Goal: Find specific page/section: Find specific page/section

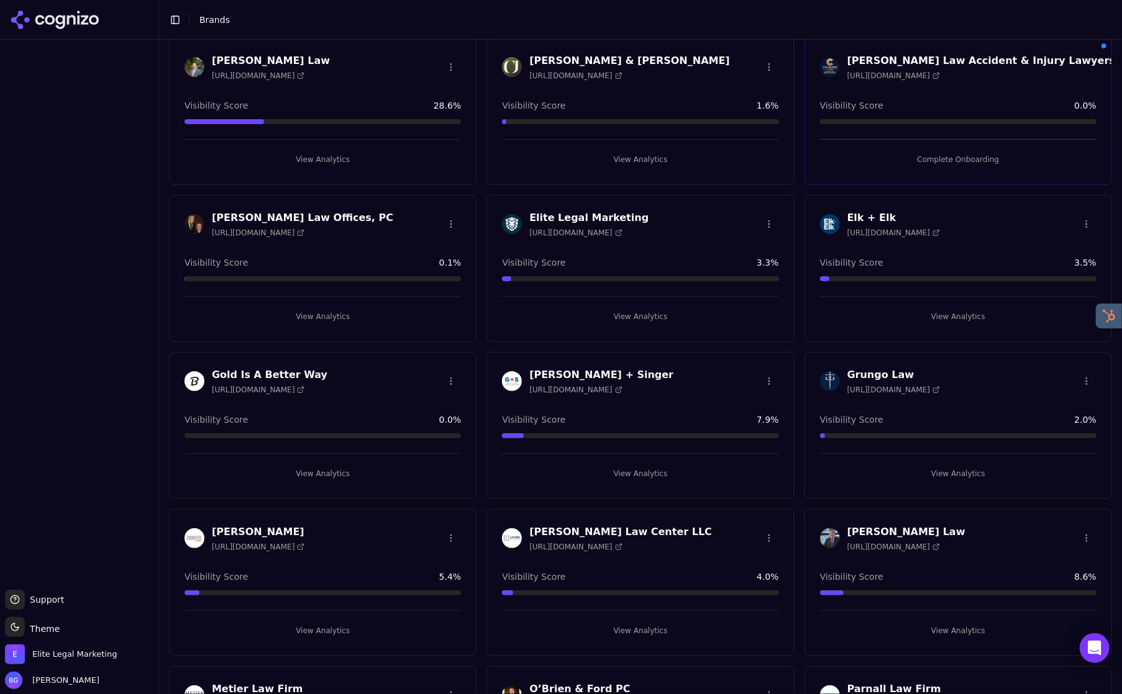
scroll to position [389, 0]
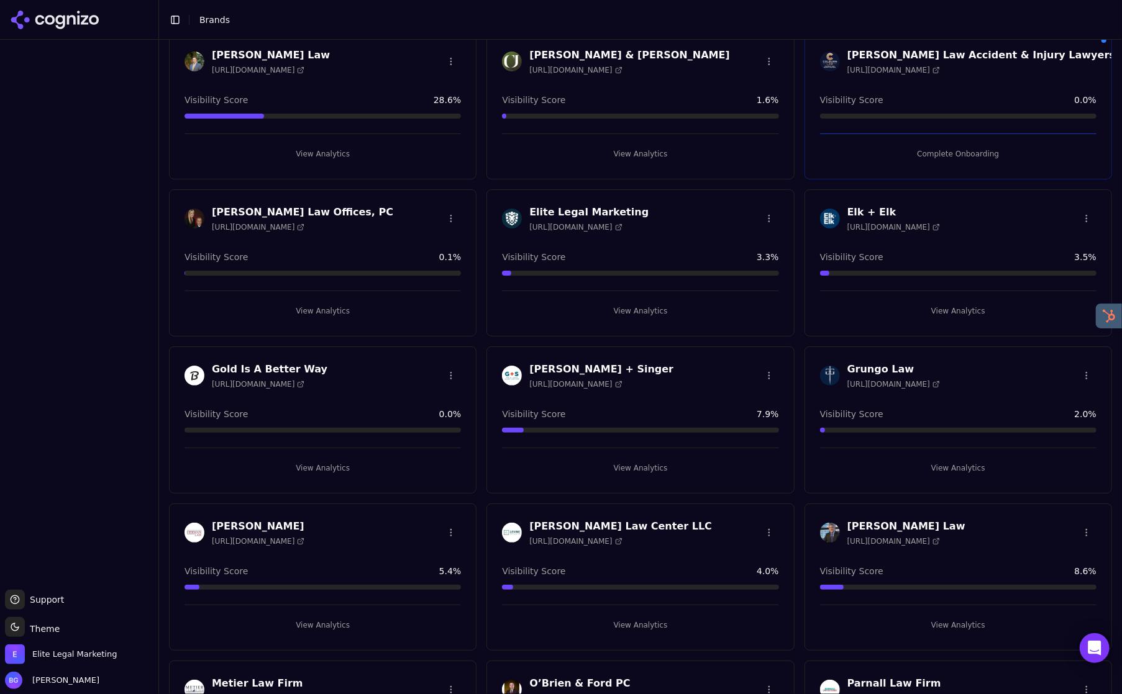
click at [952, 623] on button "View Analytics" at bounding box center [958, 625] width 276 height 20
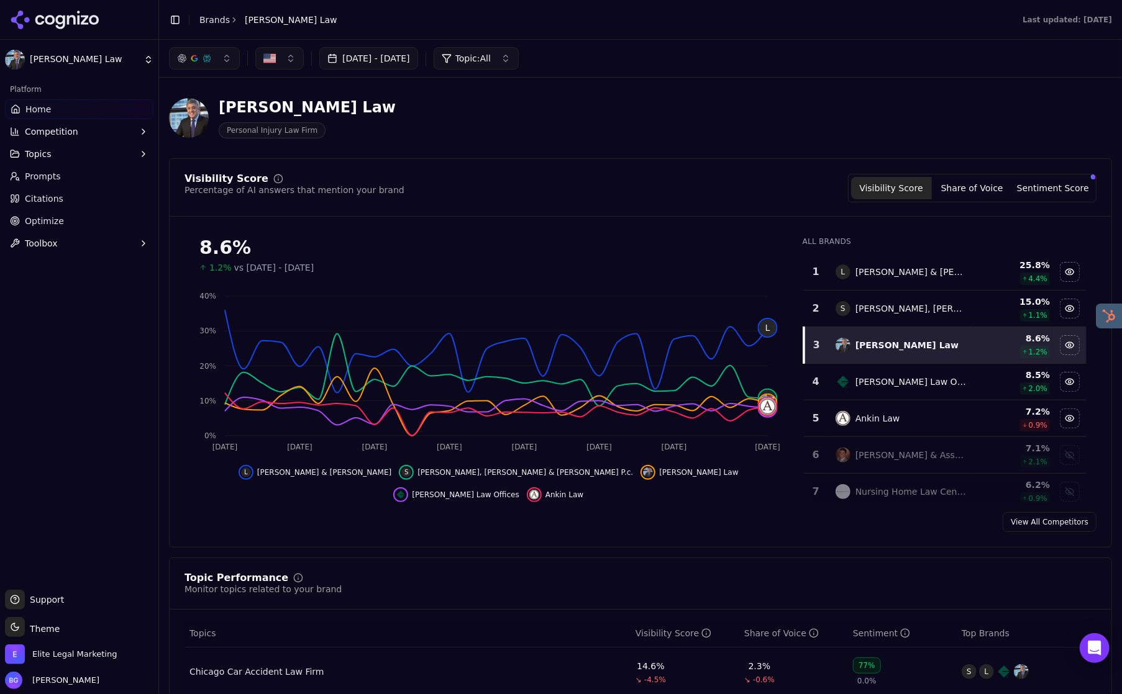
click at [229, 63] on button "button" at bounding box center [204, 58] width 71 height 22
click at [530, 123] on div "[PERSON_NAME] Law Personal Injury Law Firm" at bounding box center [447, 118] width 556 height 41
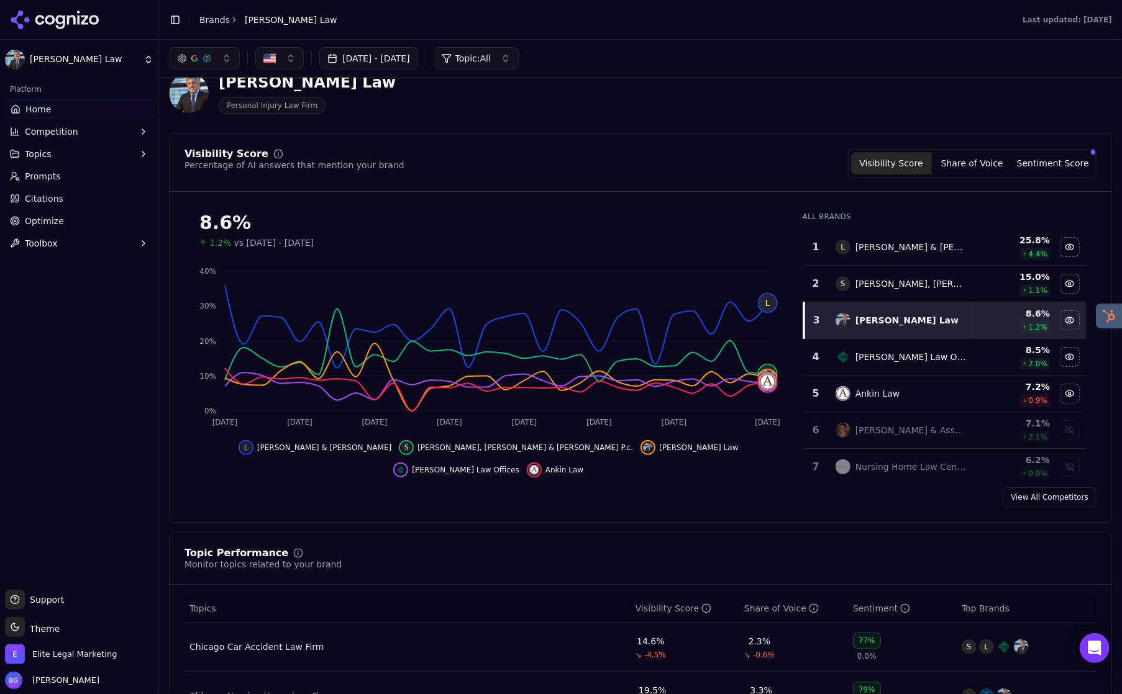
click at [50, 153] on span "Topics" at bounding box center [38, 154] width 27 height 12
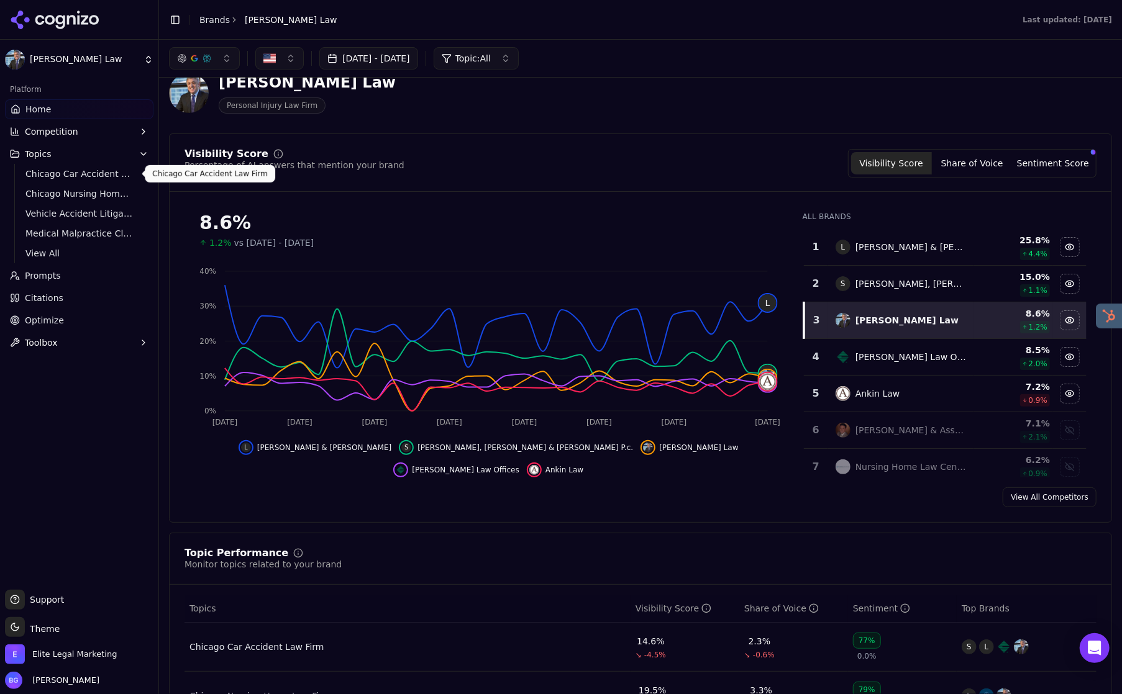
click at [61, 174] on span "Chicago Car Accident Law Firm" at bounding box center [79, 174] width 108 height 12
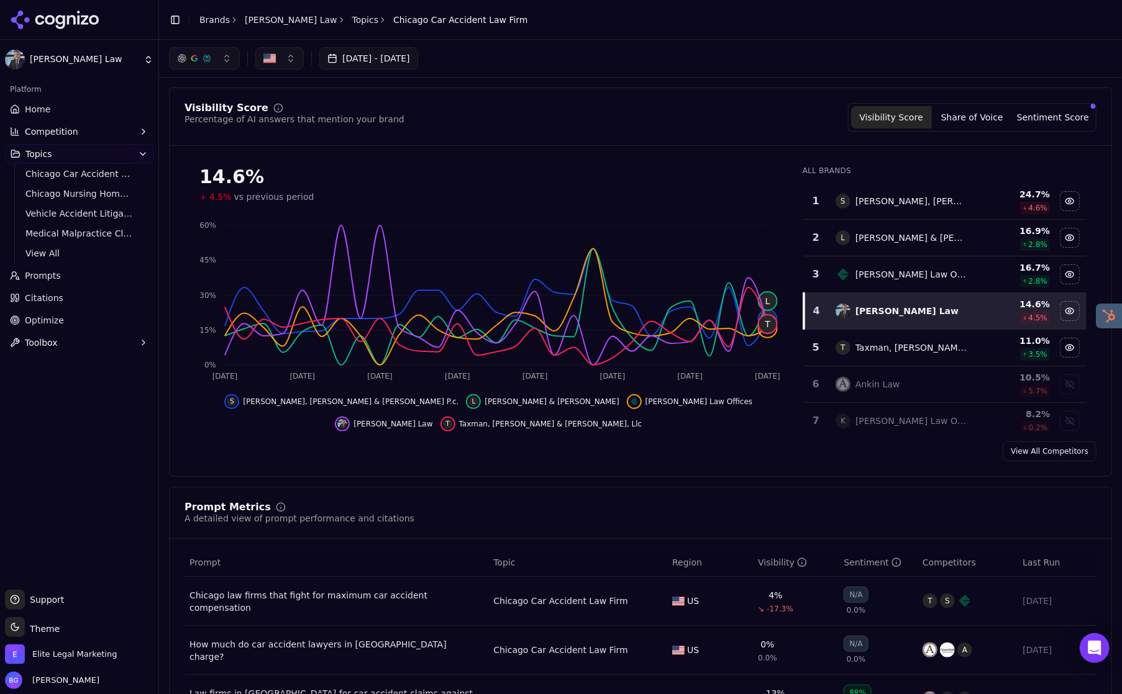
click at [579, 43] on div "[DATE] - [DATE]" at bounding box center [640, 58] width 963 height 37
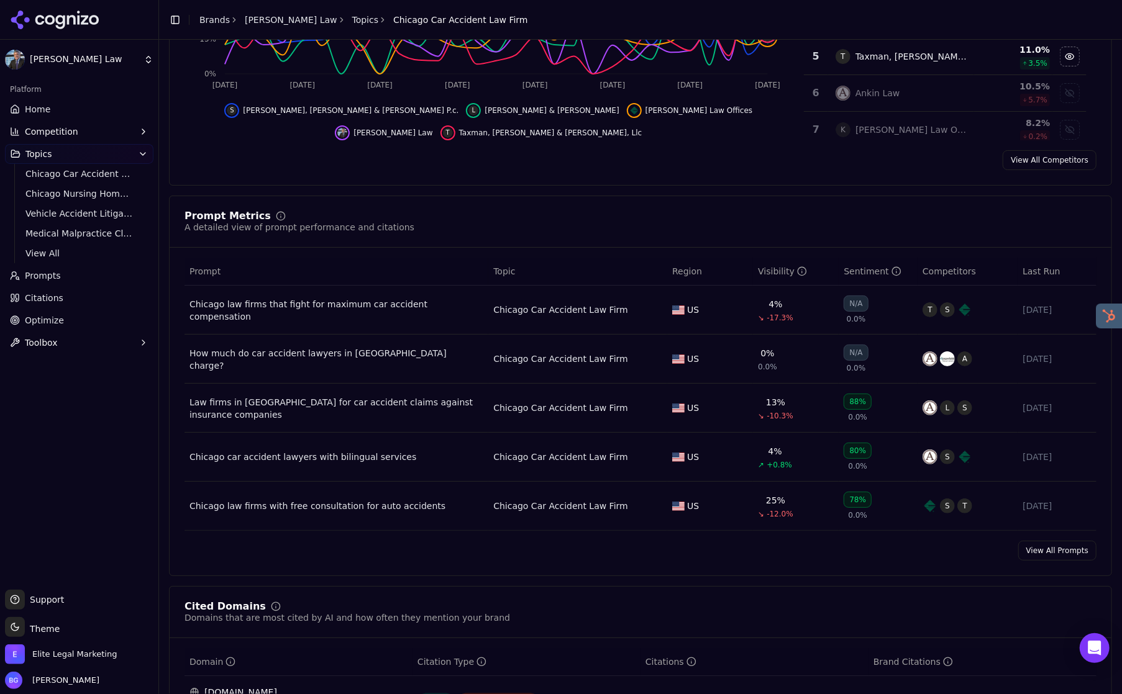
scroll to position [298, 0]
